Goal: Information Seeking & Learning: Learn about a topic

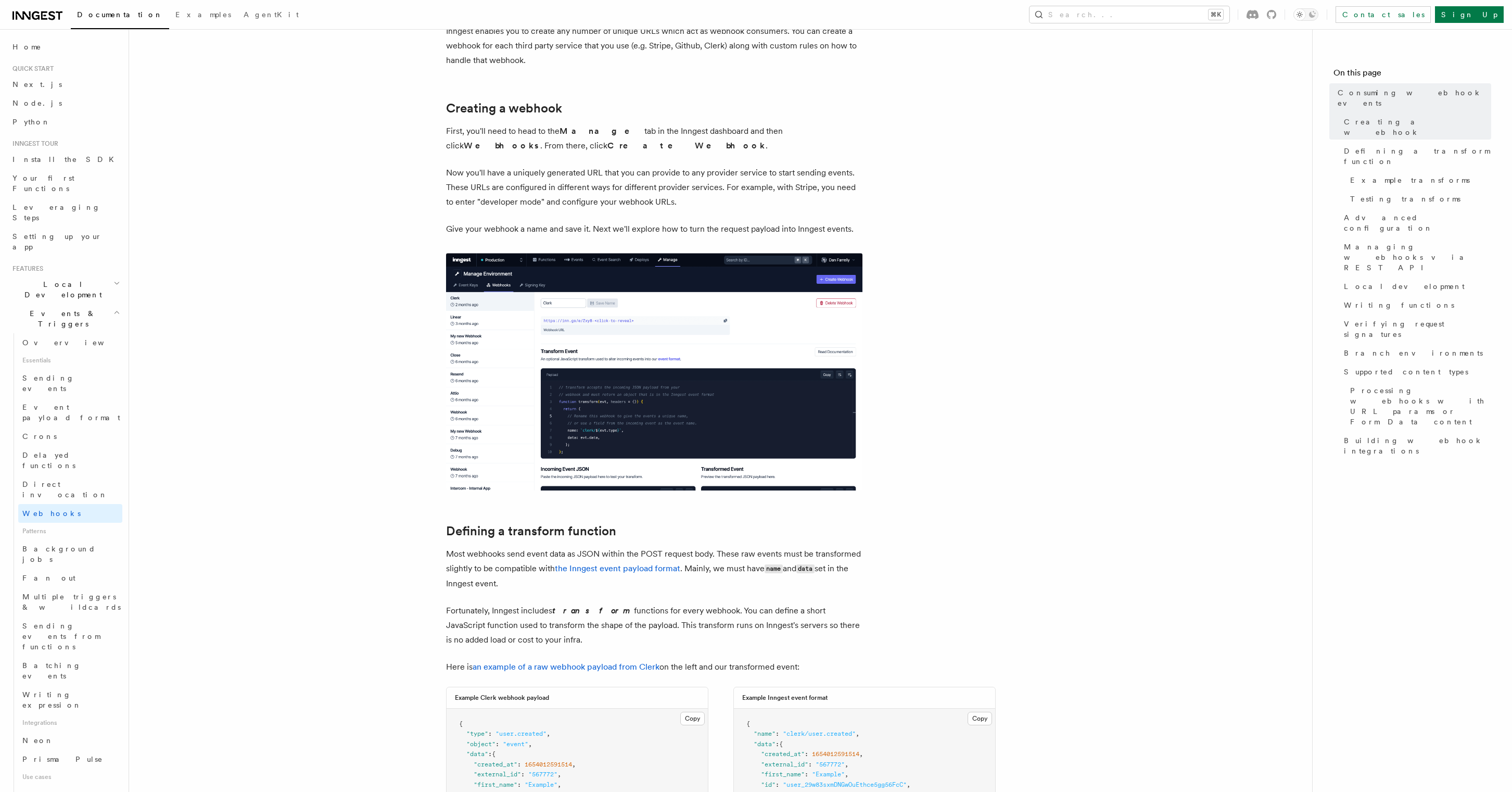
scroll to position [241, 0]
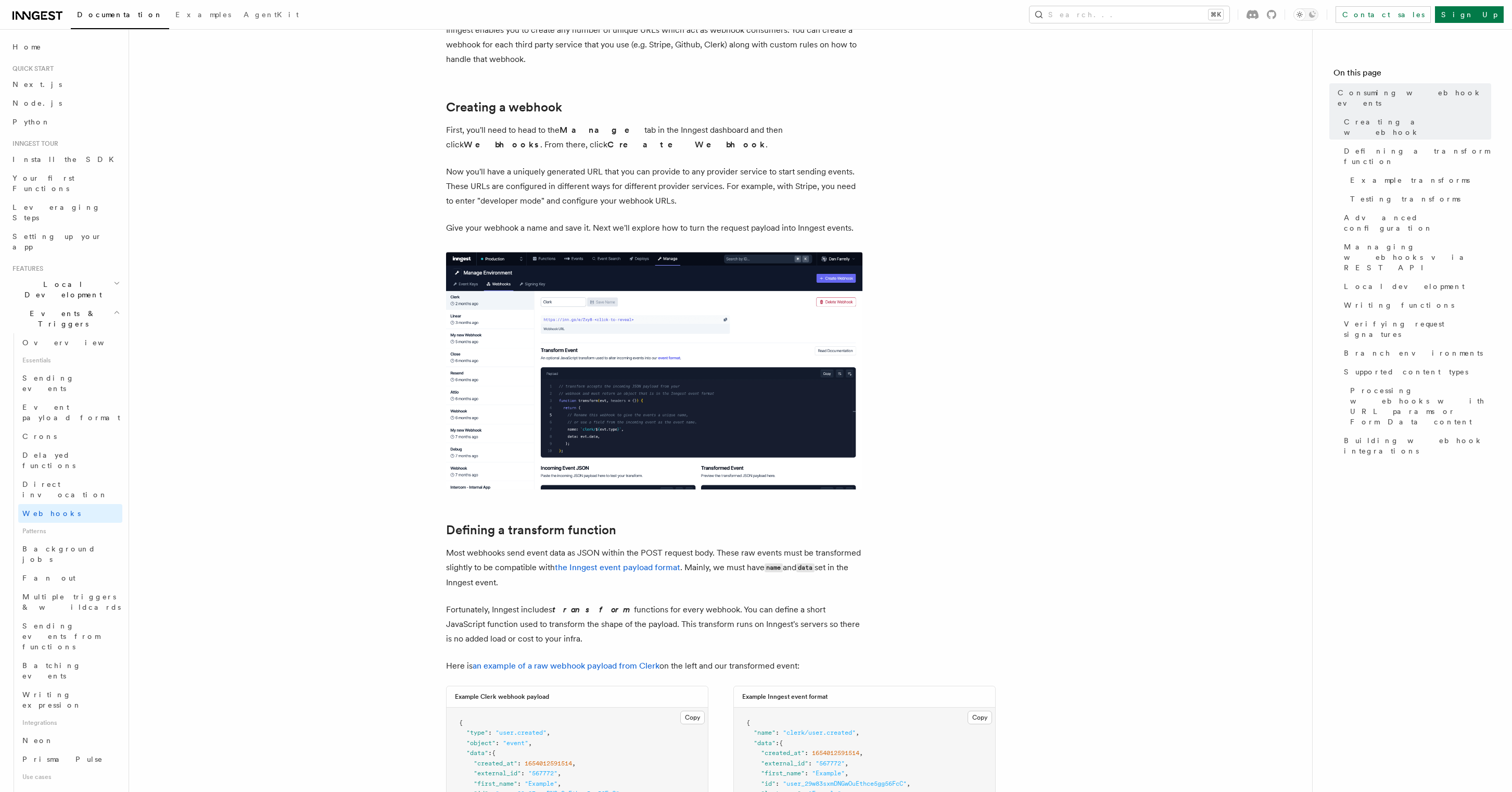
click at [630, 416] on img at bounding box center [654, 370] width 416 height 237
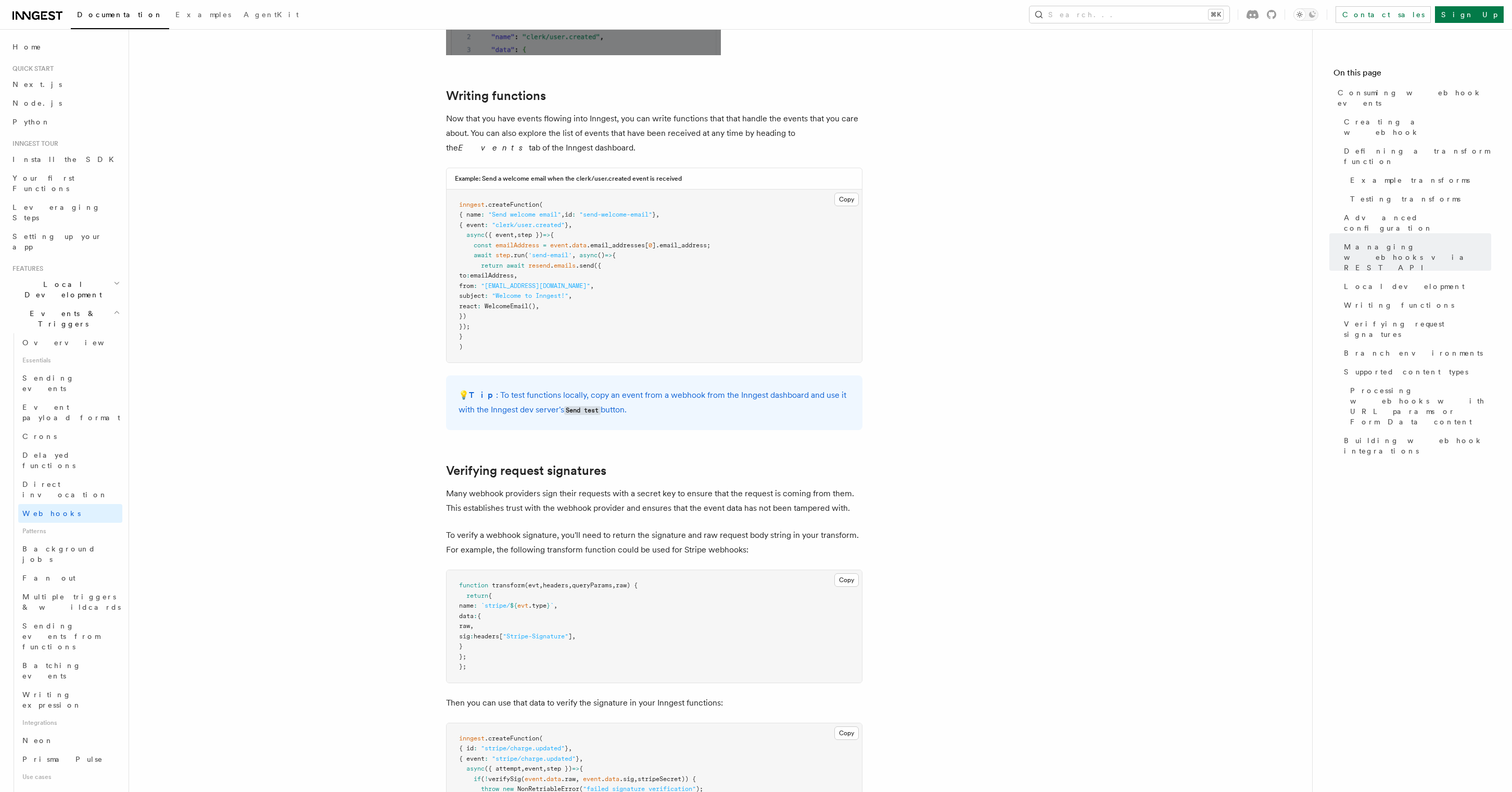
scroll to position [2650, 0]
click at [57, 333] on link "Overview" at bounding box center [70, 342] width 104 height 19
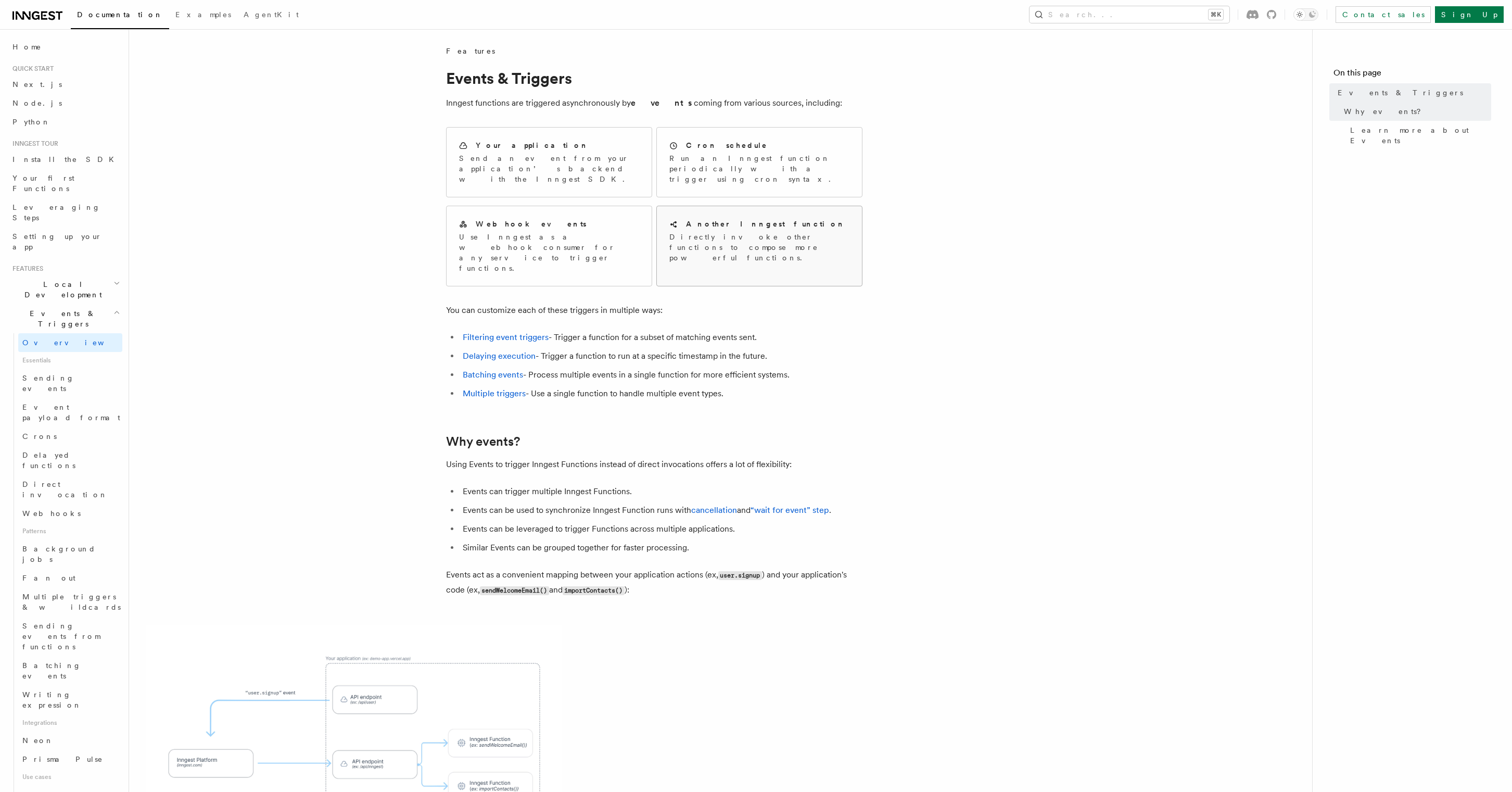
click at [799, 234] on p "Directly invoke other functions to compose more powerful functions." at bounding box center [759, 247] width 180 height 31
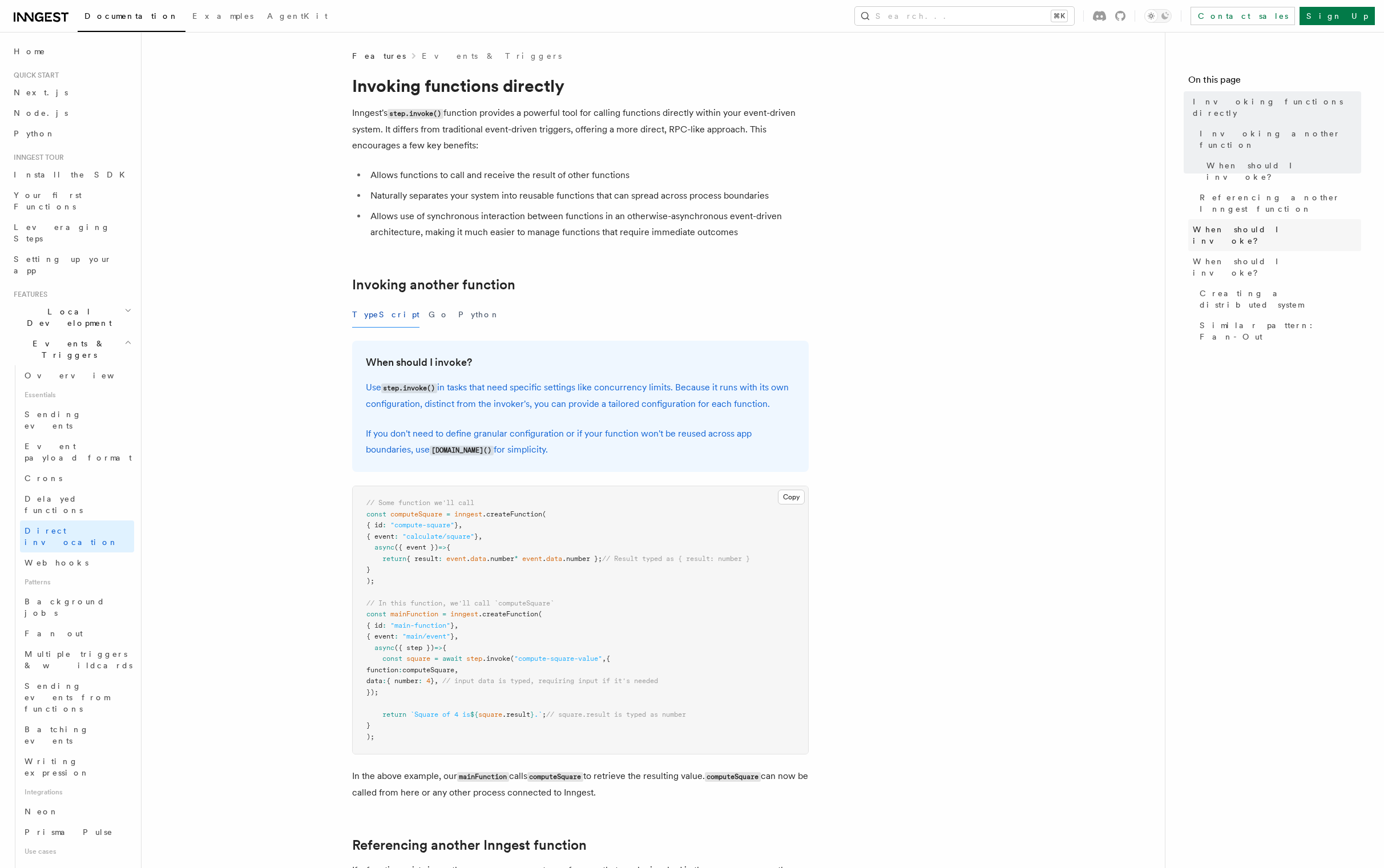
click at [1215, 224] on span "When should I invoke?" at bounding box center [1277, 235] width 169 height 23
click at [68, 597] on span "Background jobs" at bounding box center [64, 607] width 81 height 21
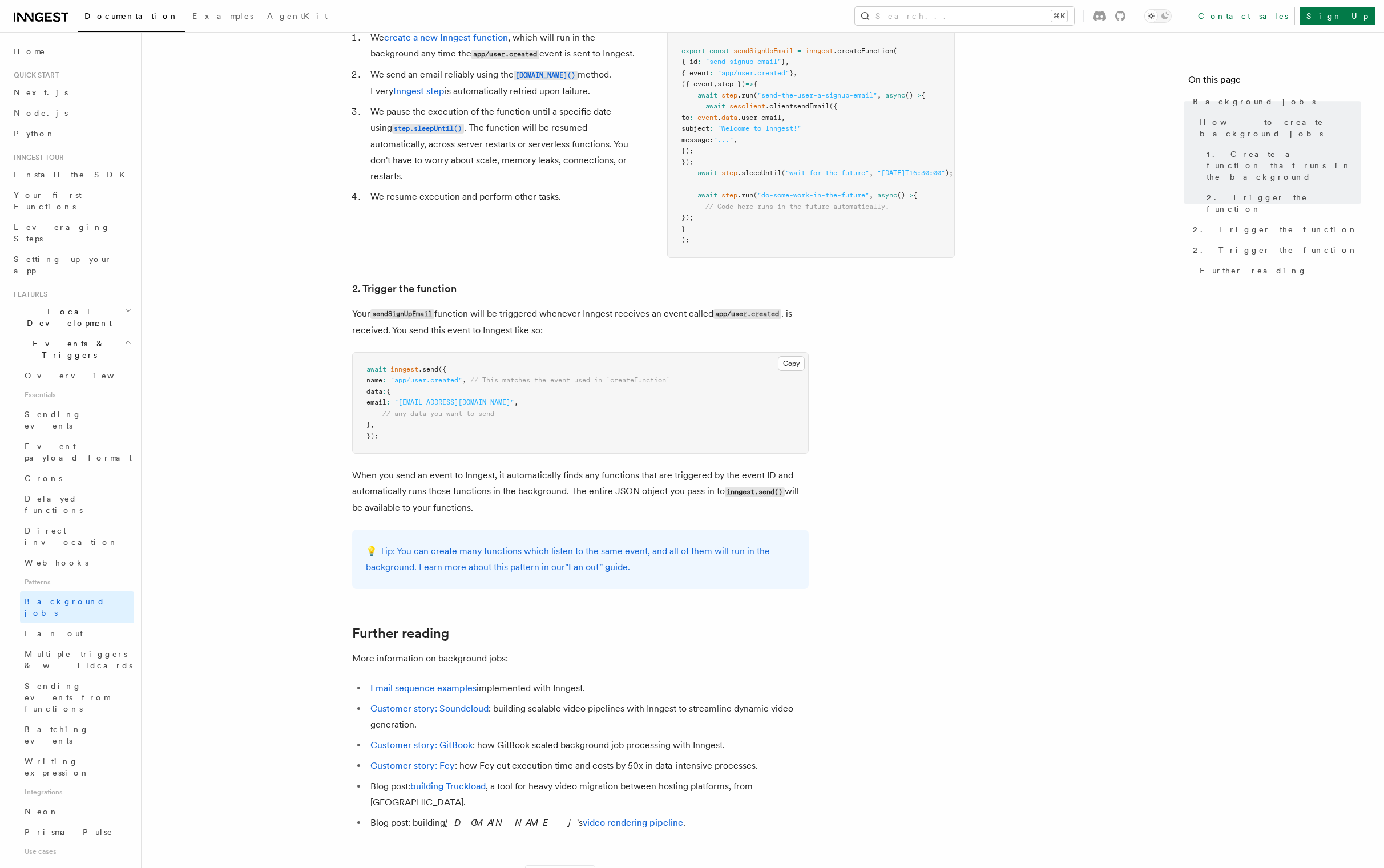
scroll to position [518, 0]
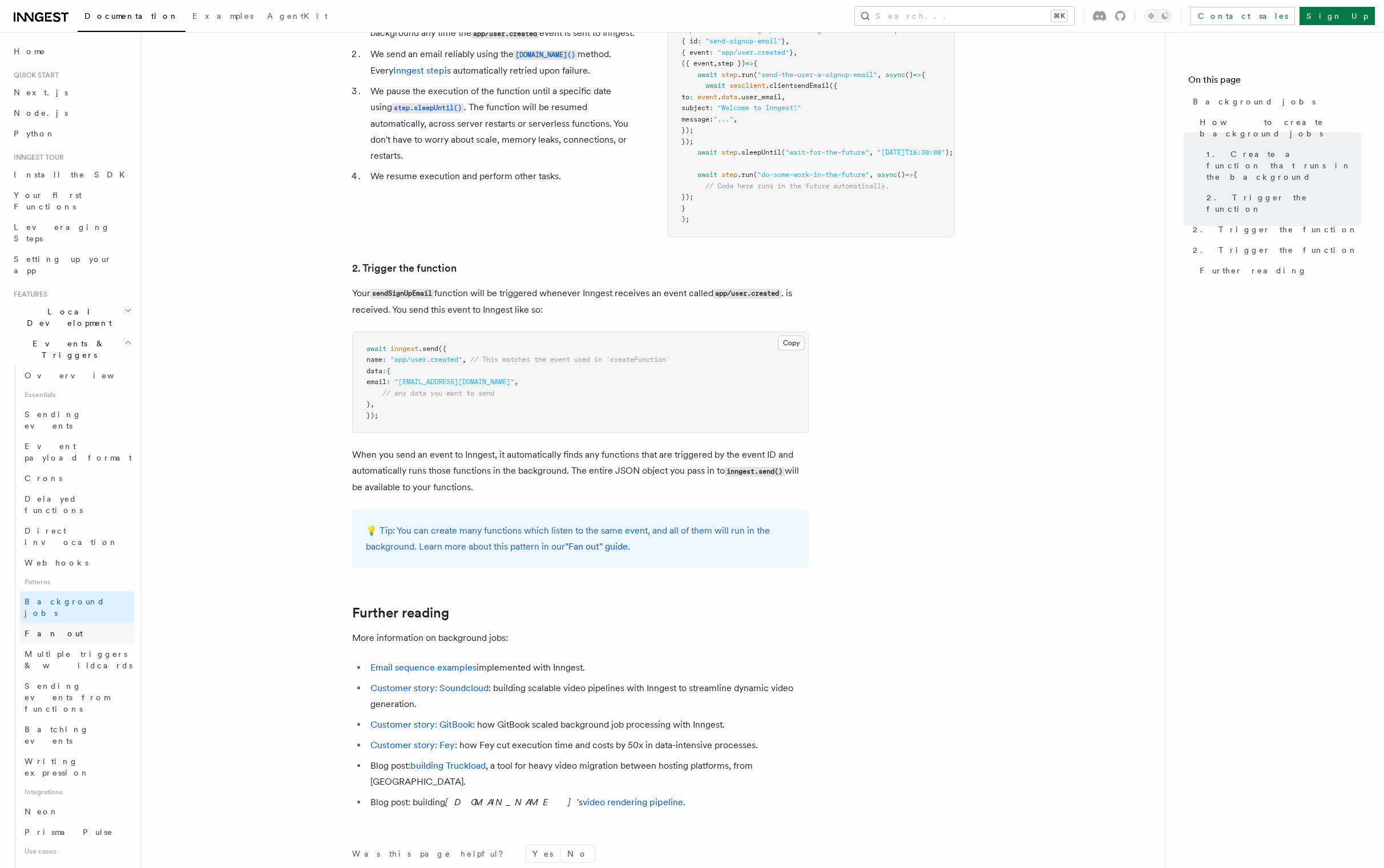
click at [54, 623] on link "Fan out" at bounding box center [77, 633] width 114 height 21
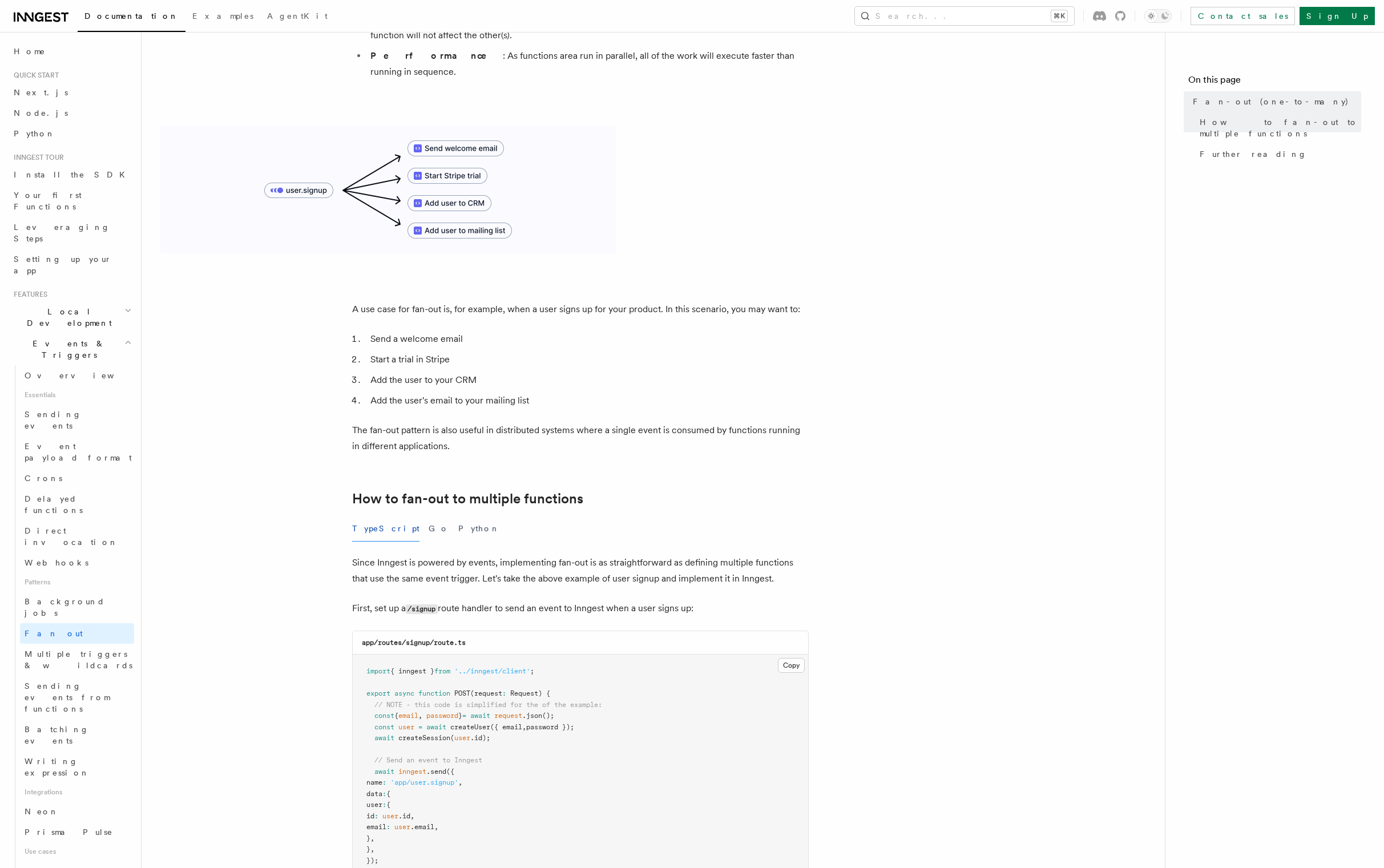
scroll to position [334, 0]
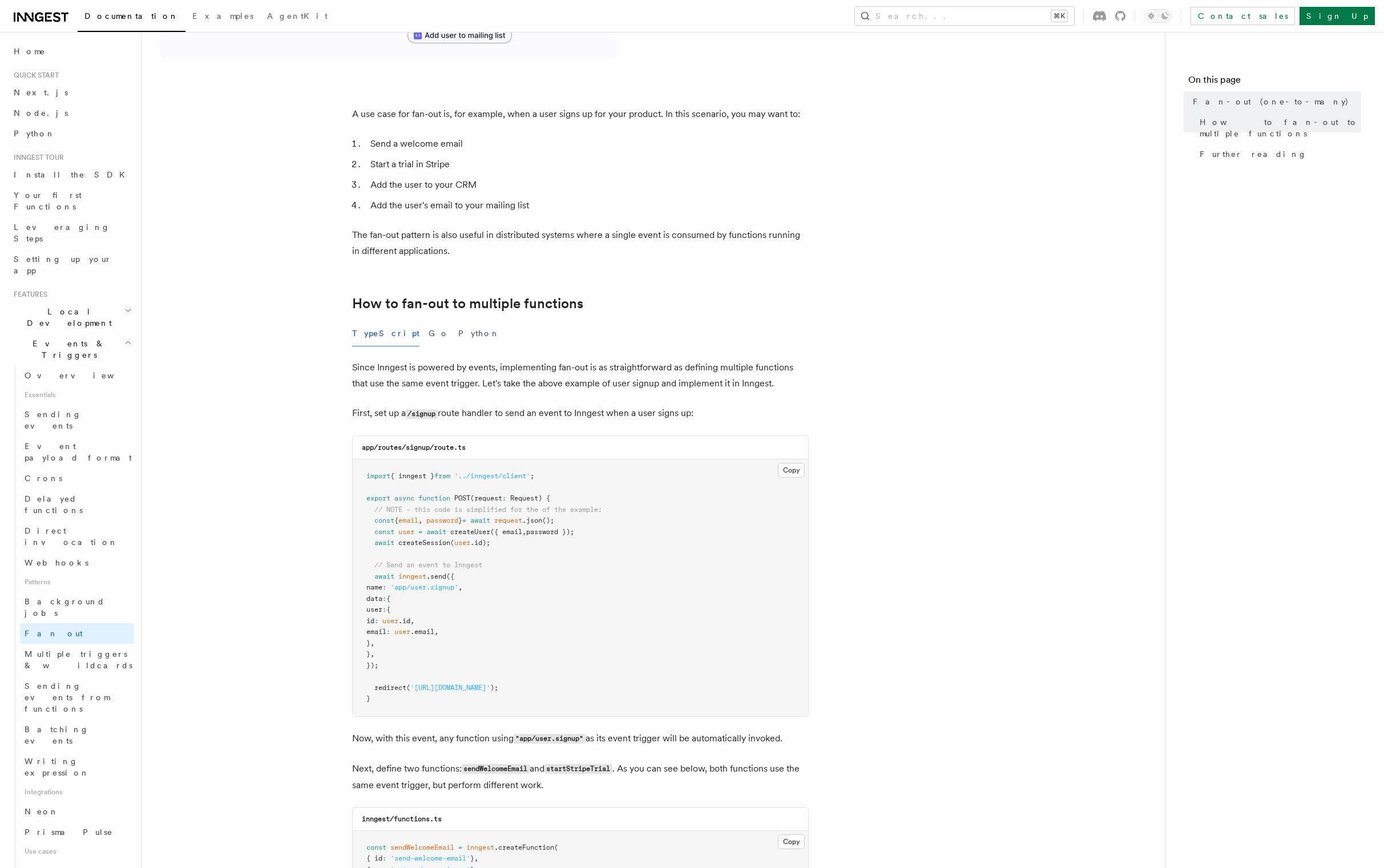
click at [304, 422] on article "Features Events & Triggers Fan-out (one-to-many) The fan-out pattern enables yo…" at bounding box center [653, 724] width 987 height 2017
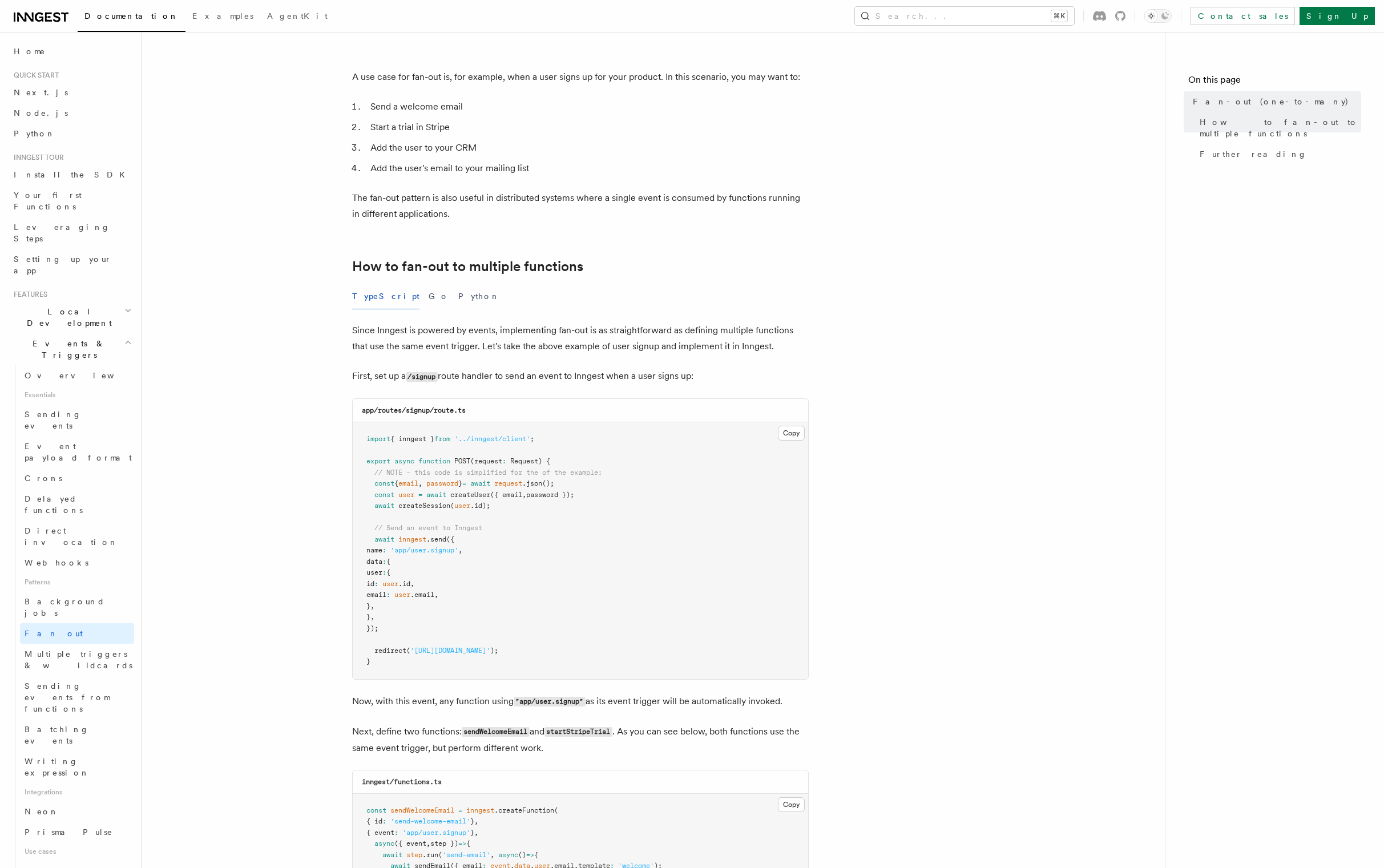
scroll to position [684, 0]
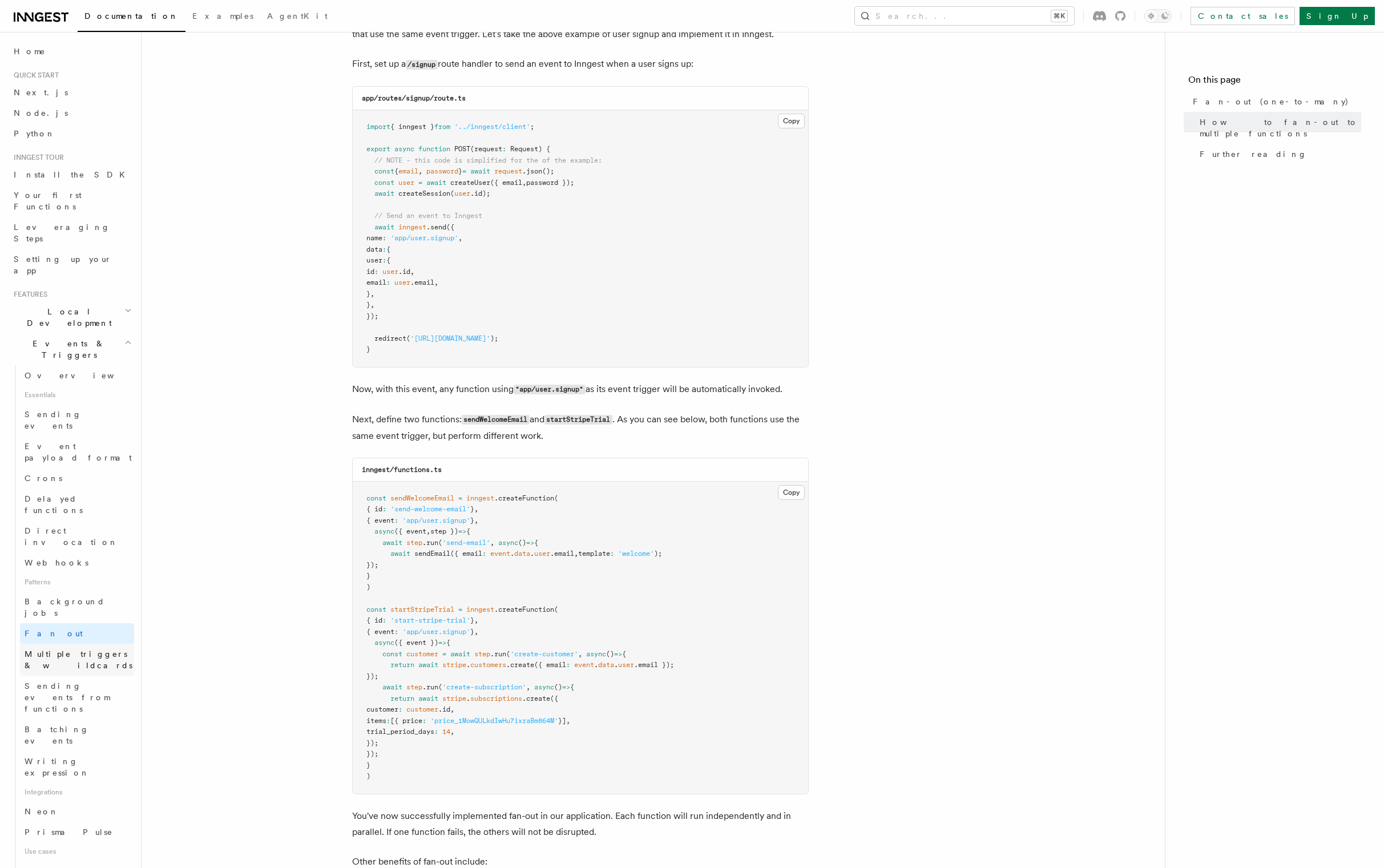
click at [81, 649] on span "Multiple triggers & wildcards" at bounding box center [78, 659] width 108 height 21
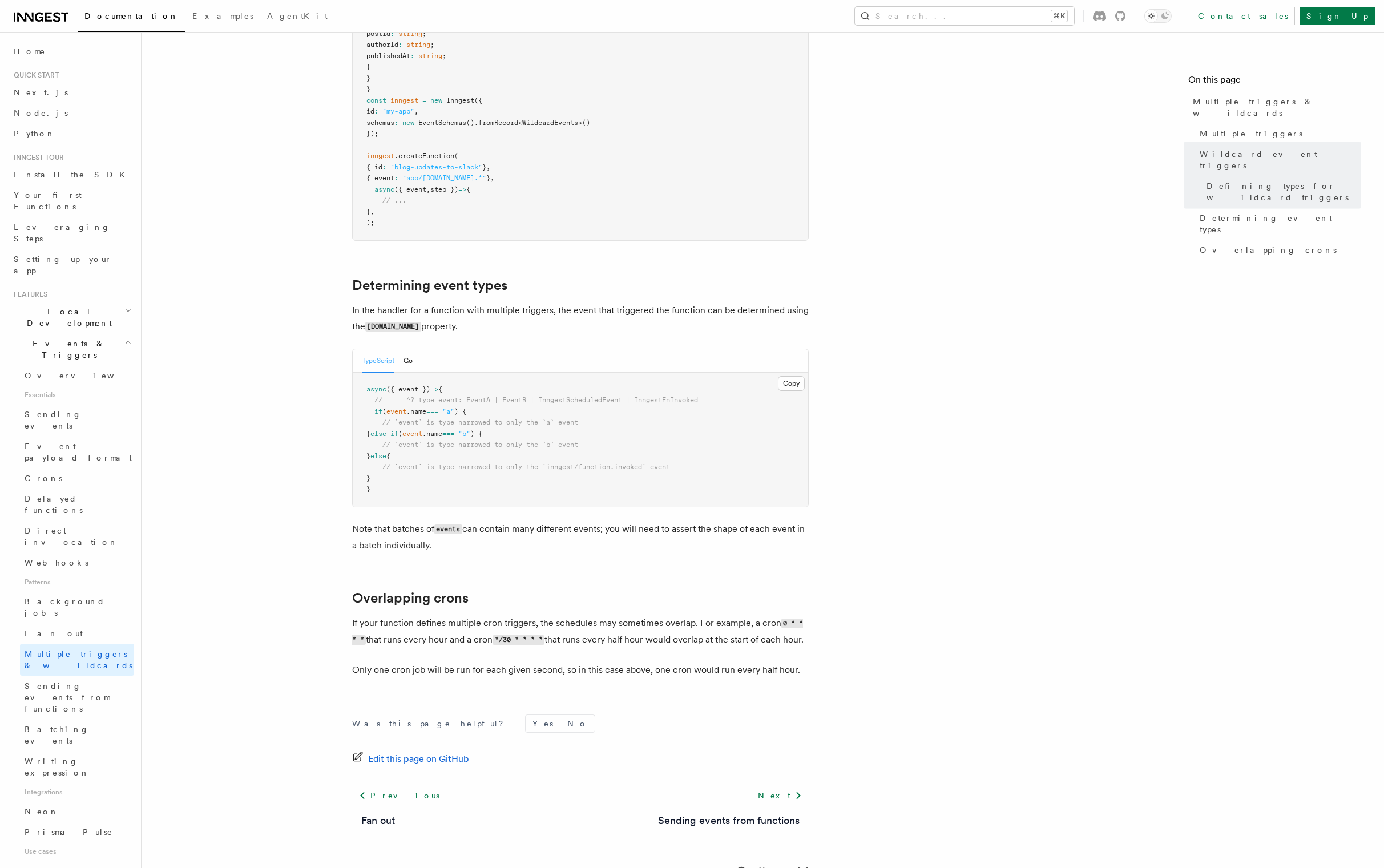
scroll to position [899, 0]
click at [84, 682] on span "Sending events from functions" at bounding box center [67, 698] width 85 height 32
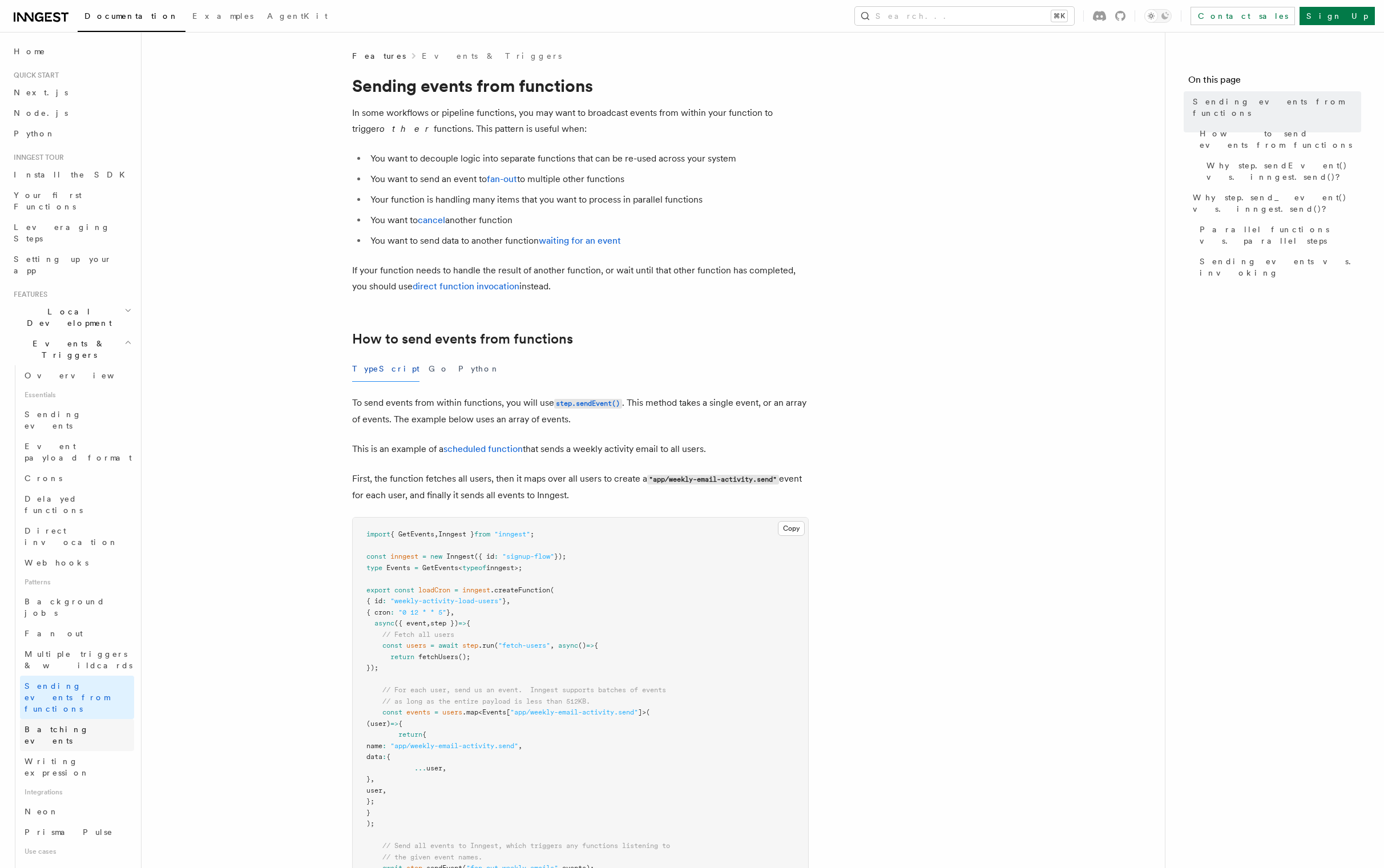
click at [76, 725] on span "Batching events" at bounding box center [57, 735] width 64 height 21
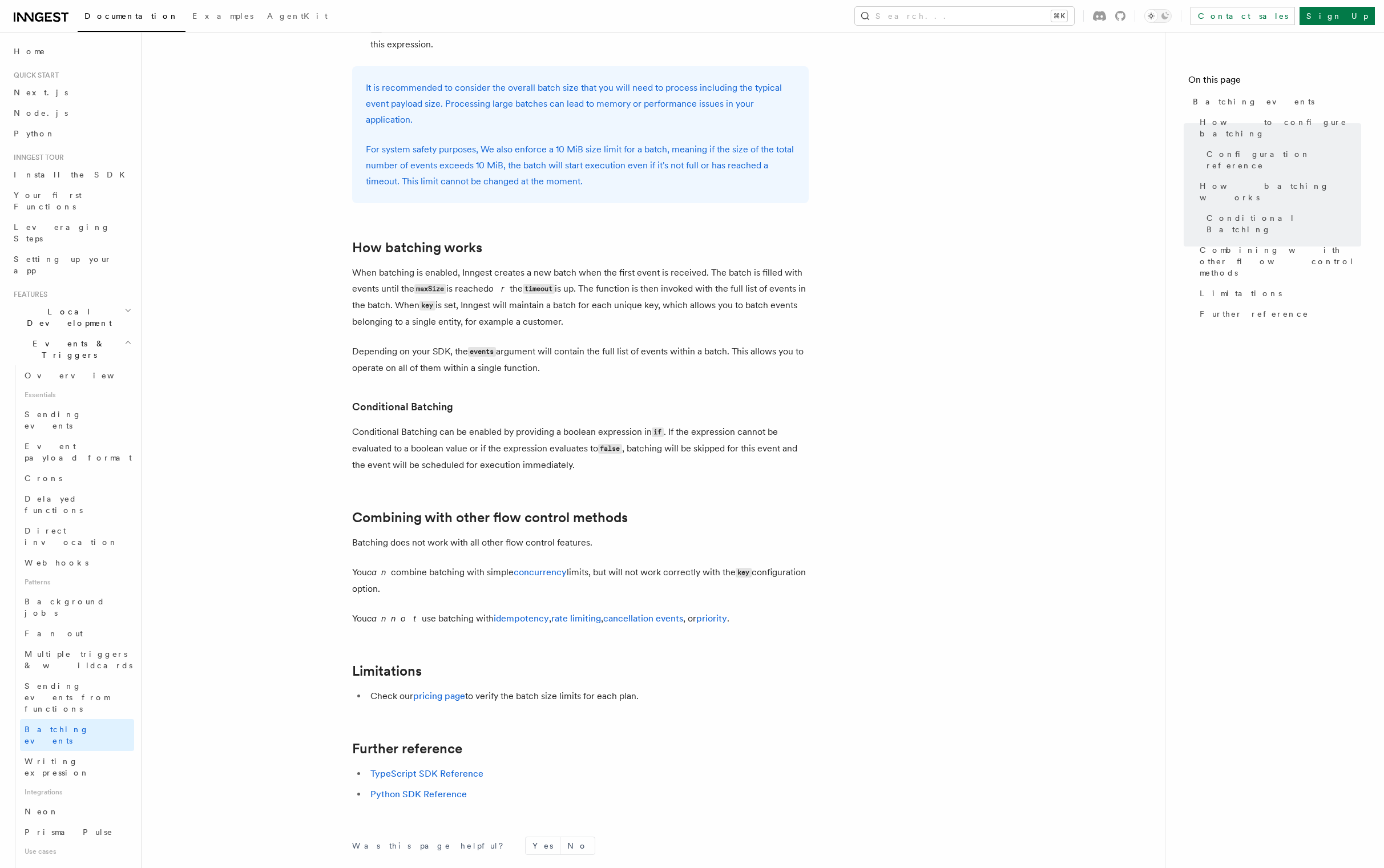
scroll to position [915, 0]
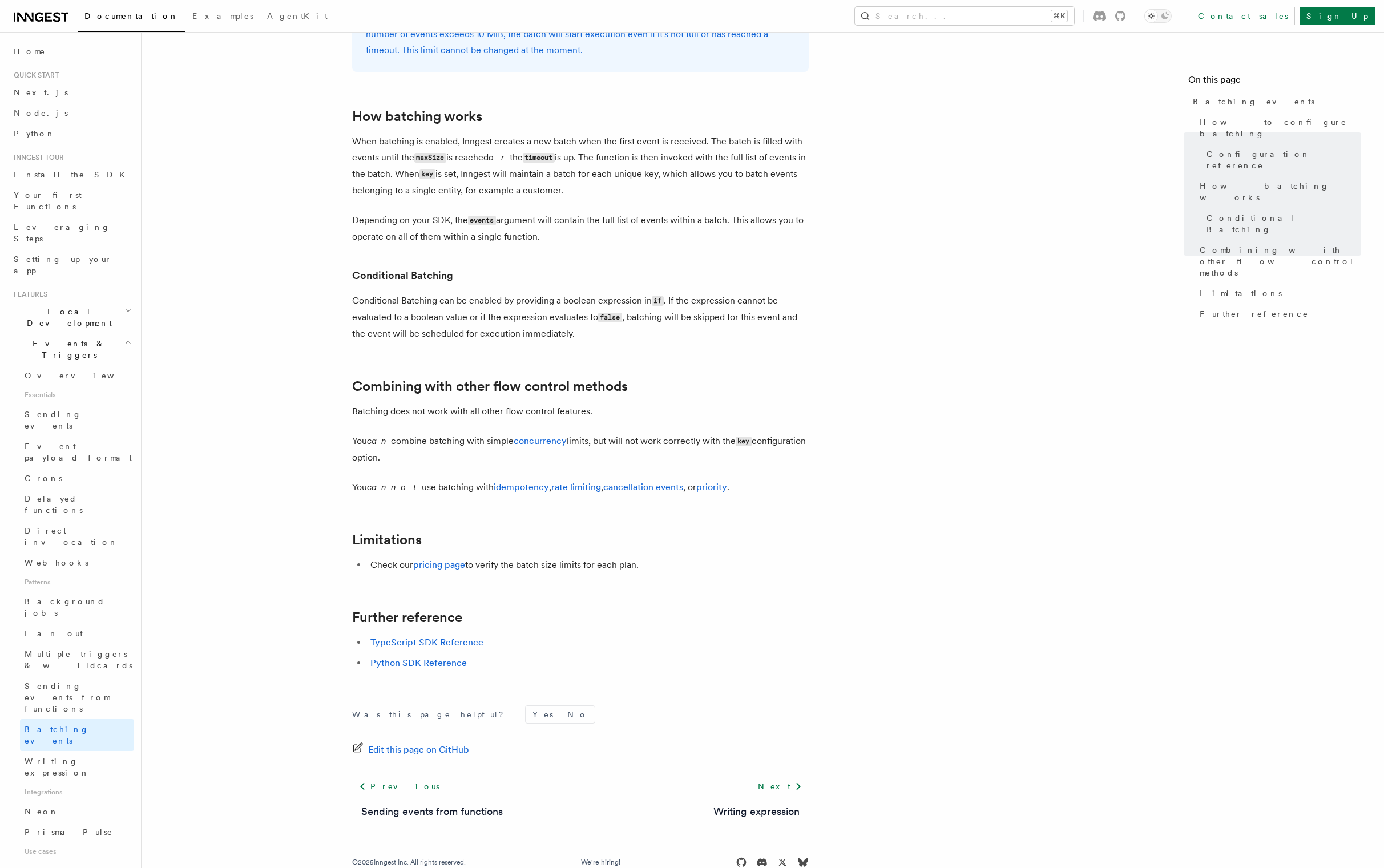
click at [431, 573] on li "Check our pricing page to verify the batch size limits for each plan." at bounding box center [588, 564] width 442 height 16
click at [431, 570] on link "pricing page" at bounding box center [439, 564] width 52 height 11
